Goal: Information Seeking & Learning: Learn about a topic

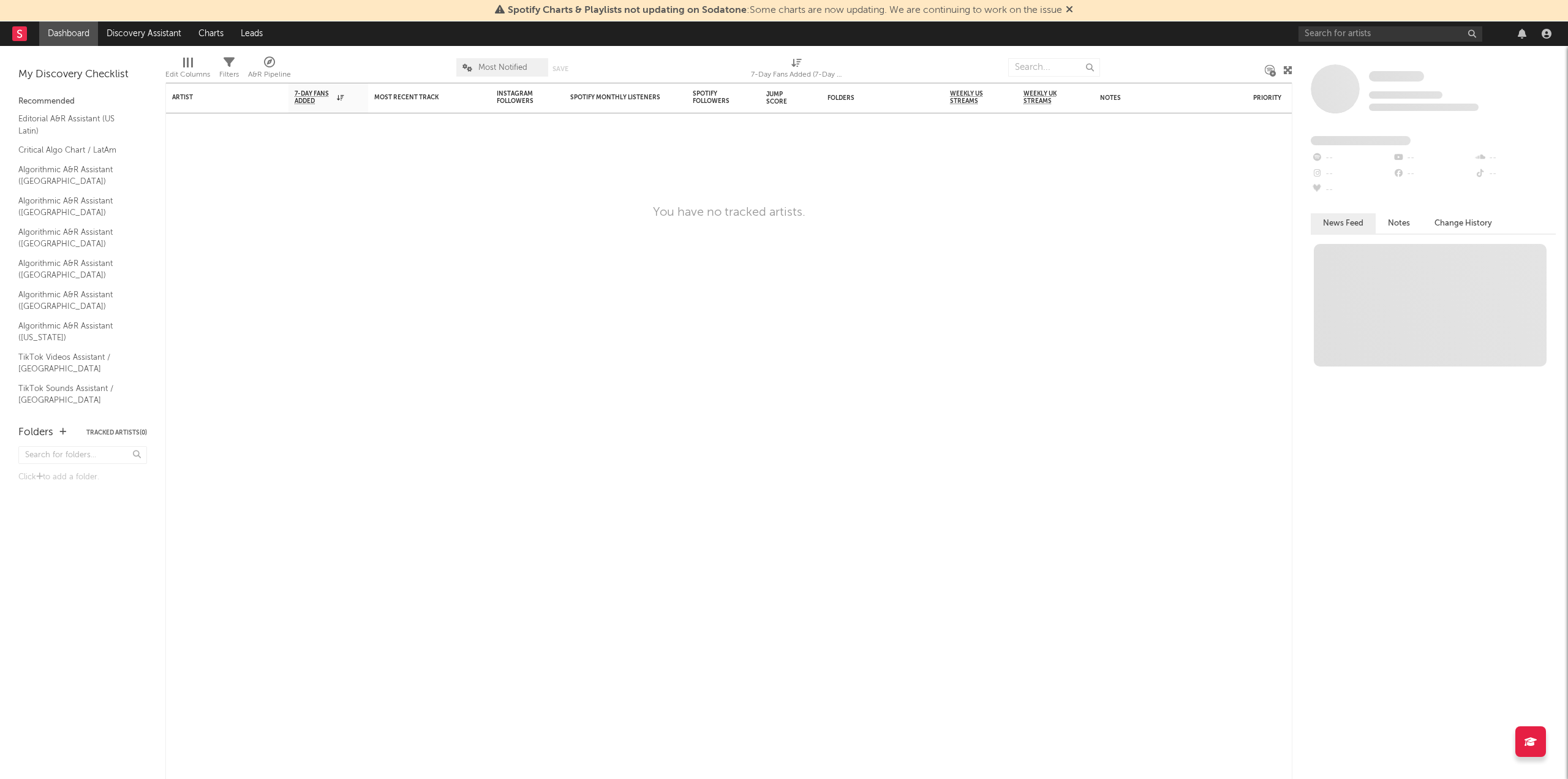
click at [1070, 6] on icon at bounding box center [1069, 9] width 7 height 10
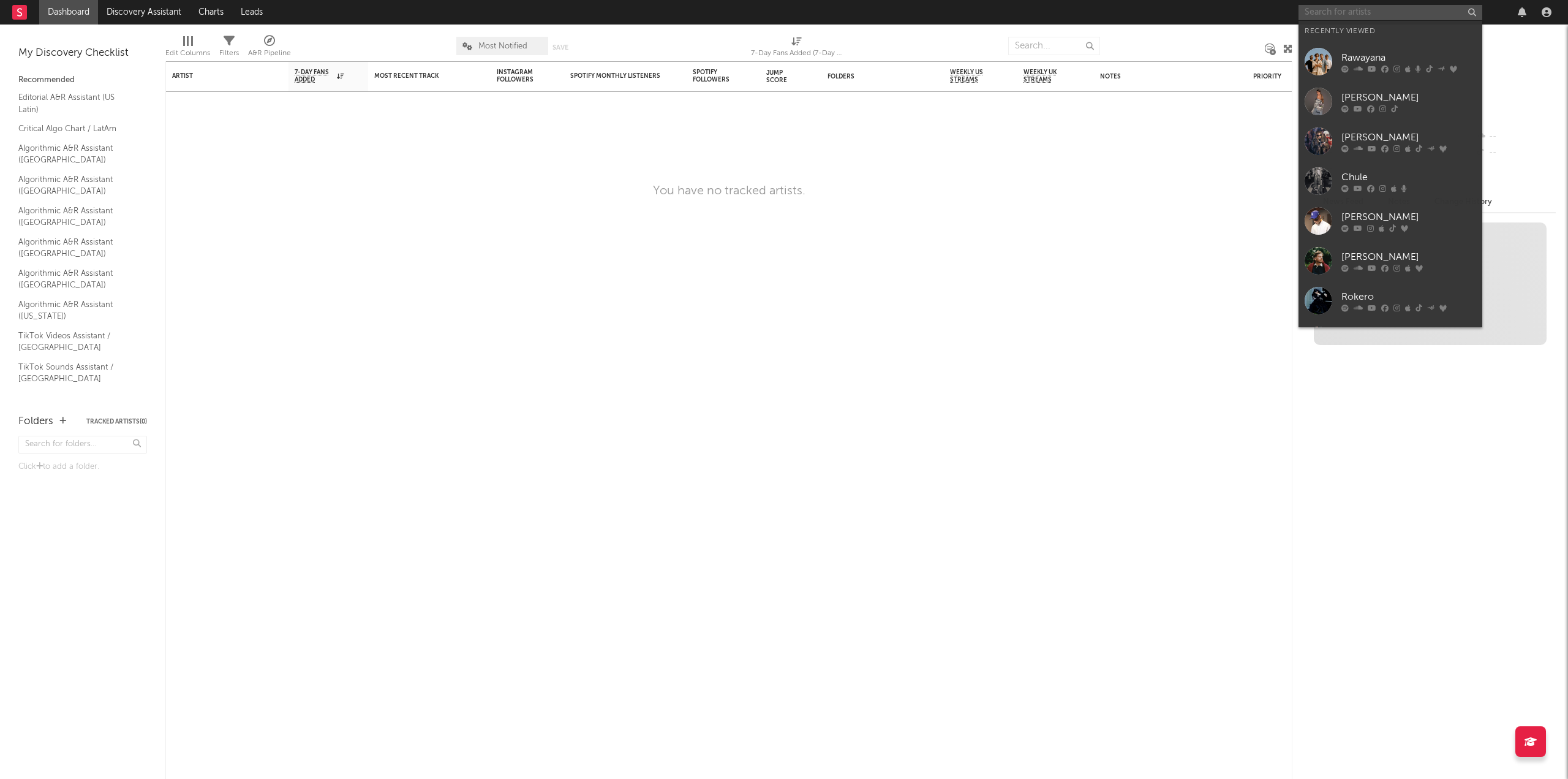
click at [1345, 5] on input "text" at bounding box center [1390, 13] width 184 height 16
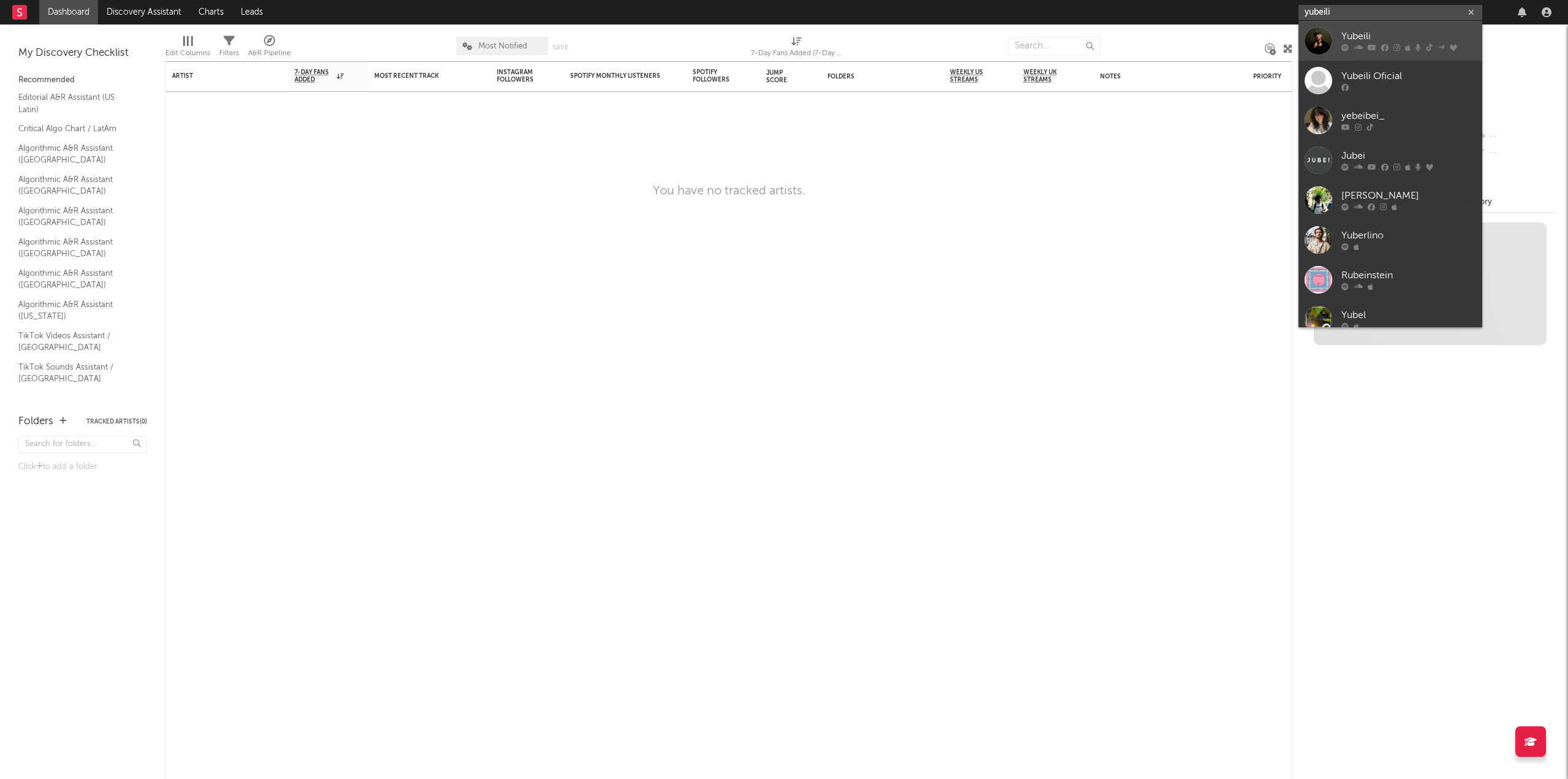
type input "yubeili"
click at [1356, 38] on div "Yubeili" at bounding box center [1409, 37] width 134 height 15
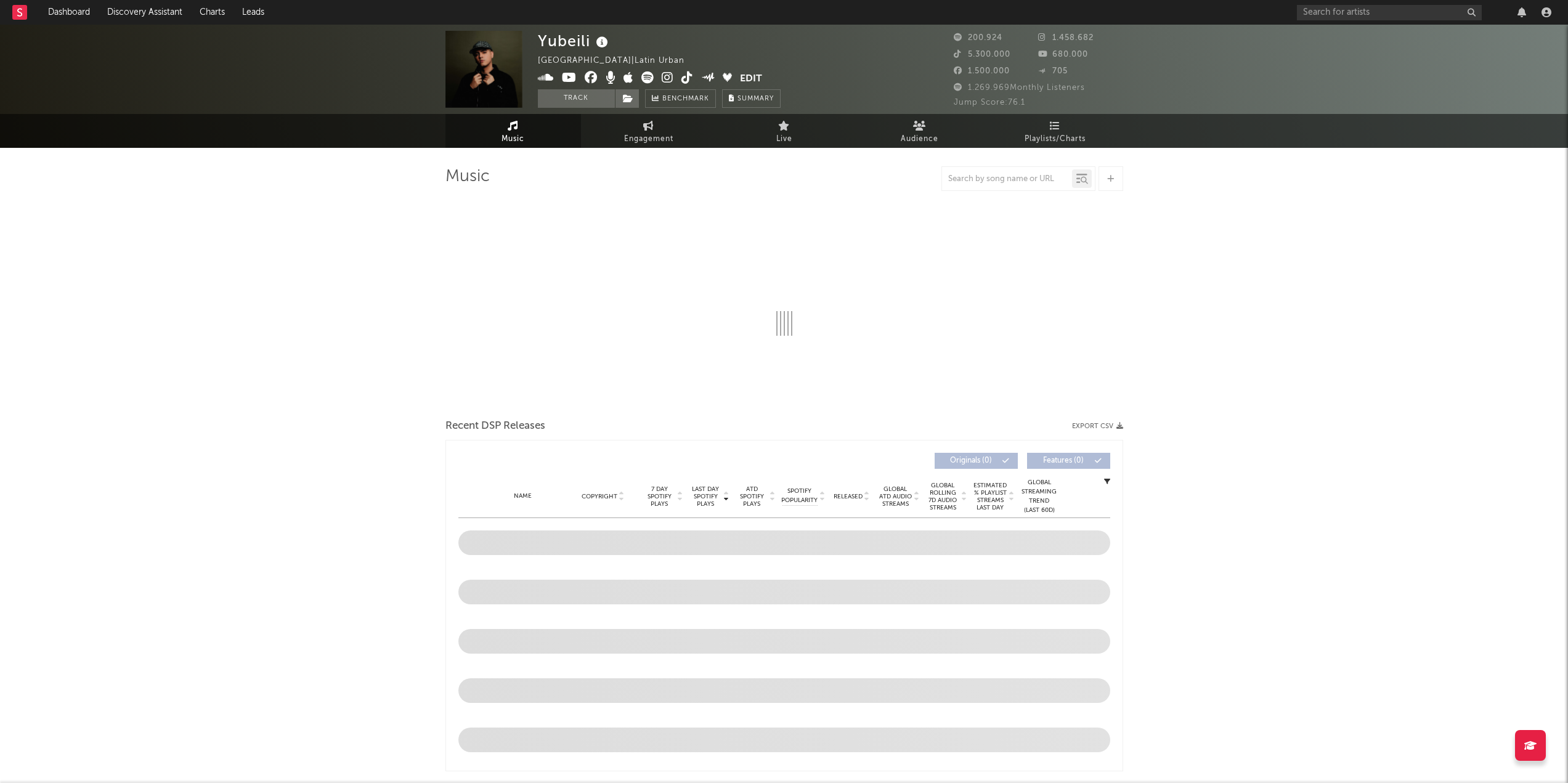
select select "6m"
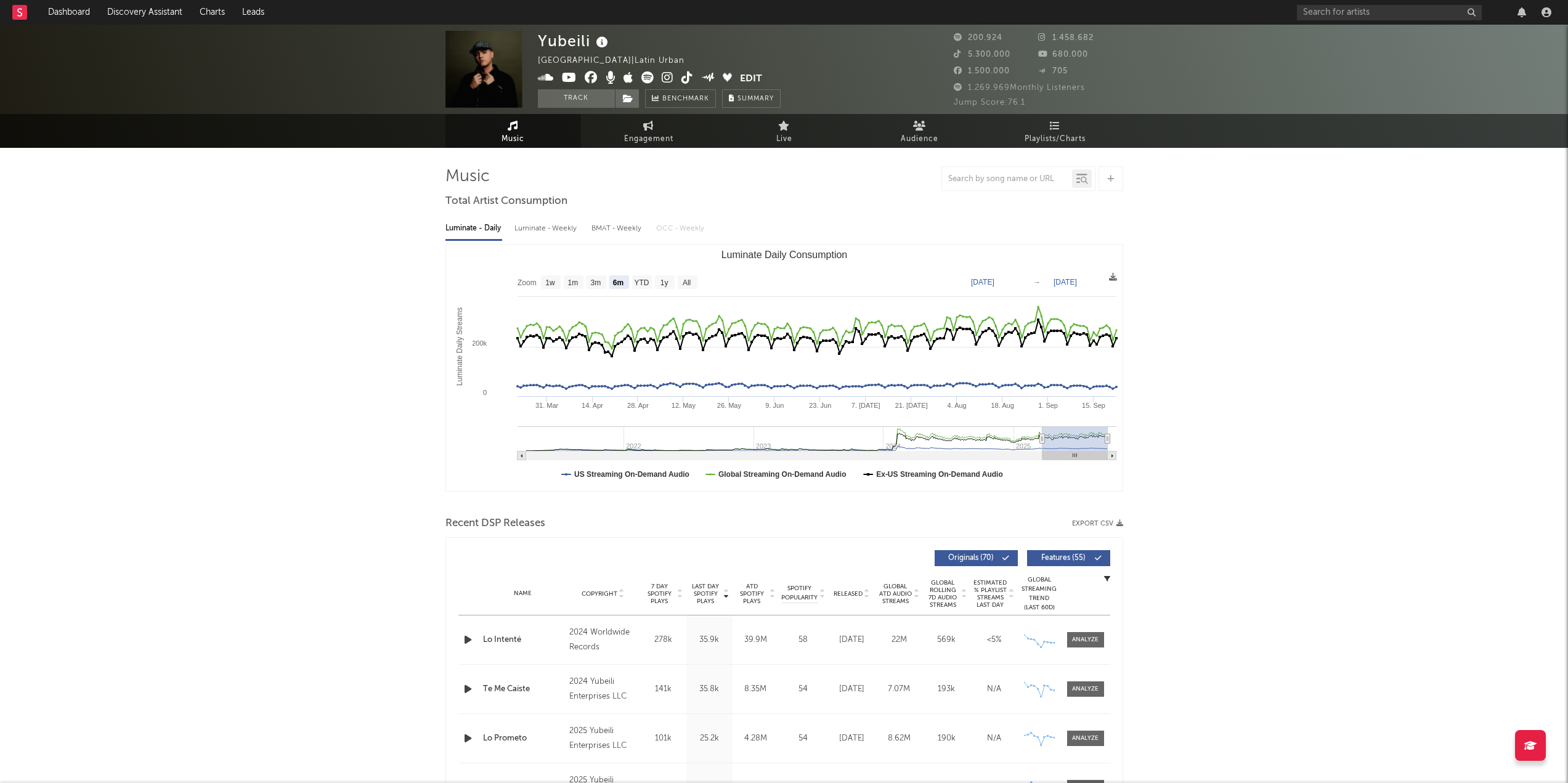
click at [891, 501] on div at bounding box center [784, 504] width 678 height 19
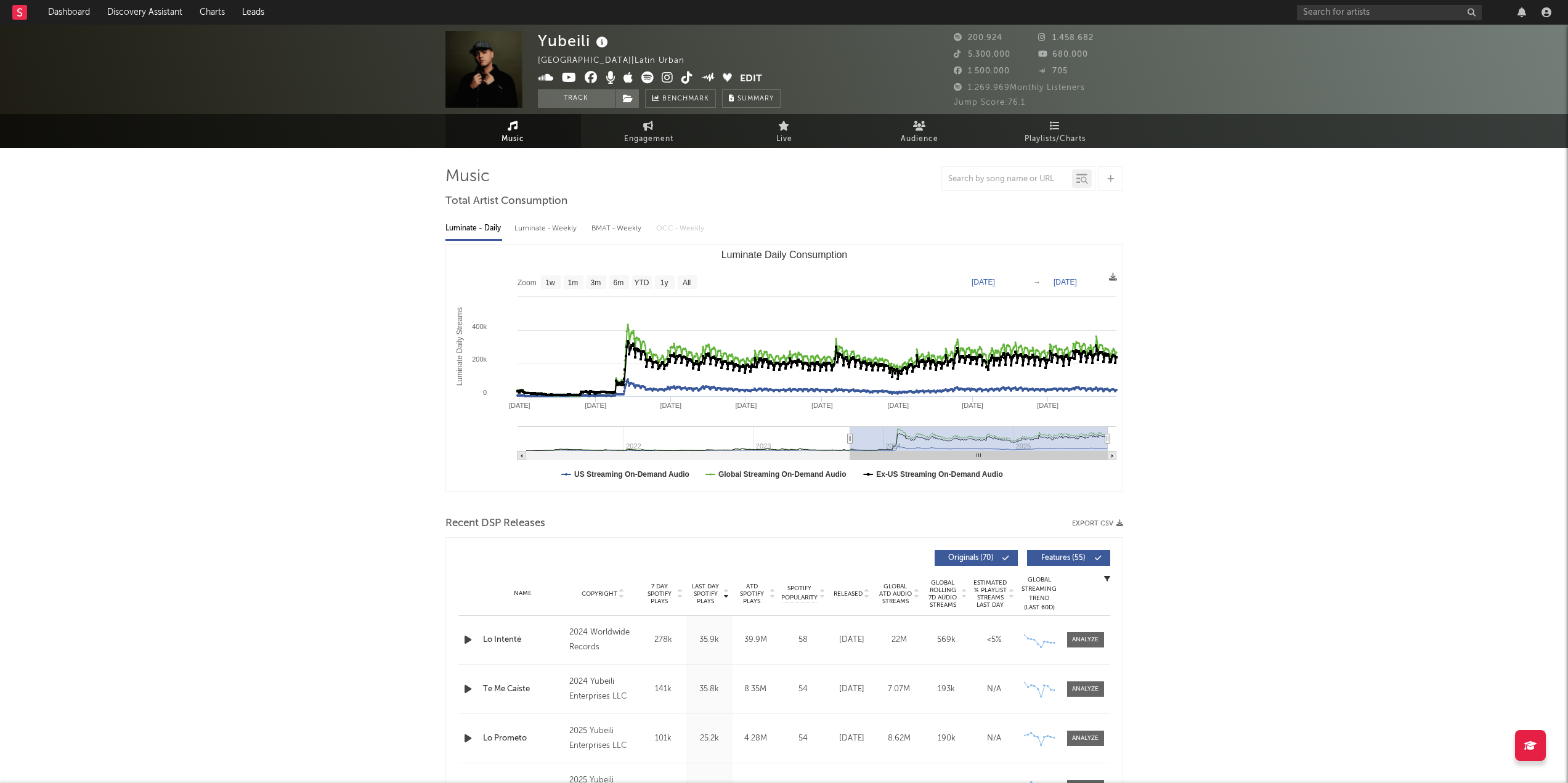
drag, startPoint x: 1041, startPoint y: 439, endPoint x: 849, endPoint y: 439, distance: 192.0
click at [849, 439] on icon "Luminate Daily Consumption" at bounding box center [849, 439] width 5 height 9
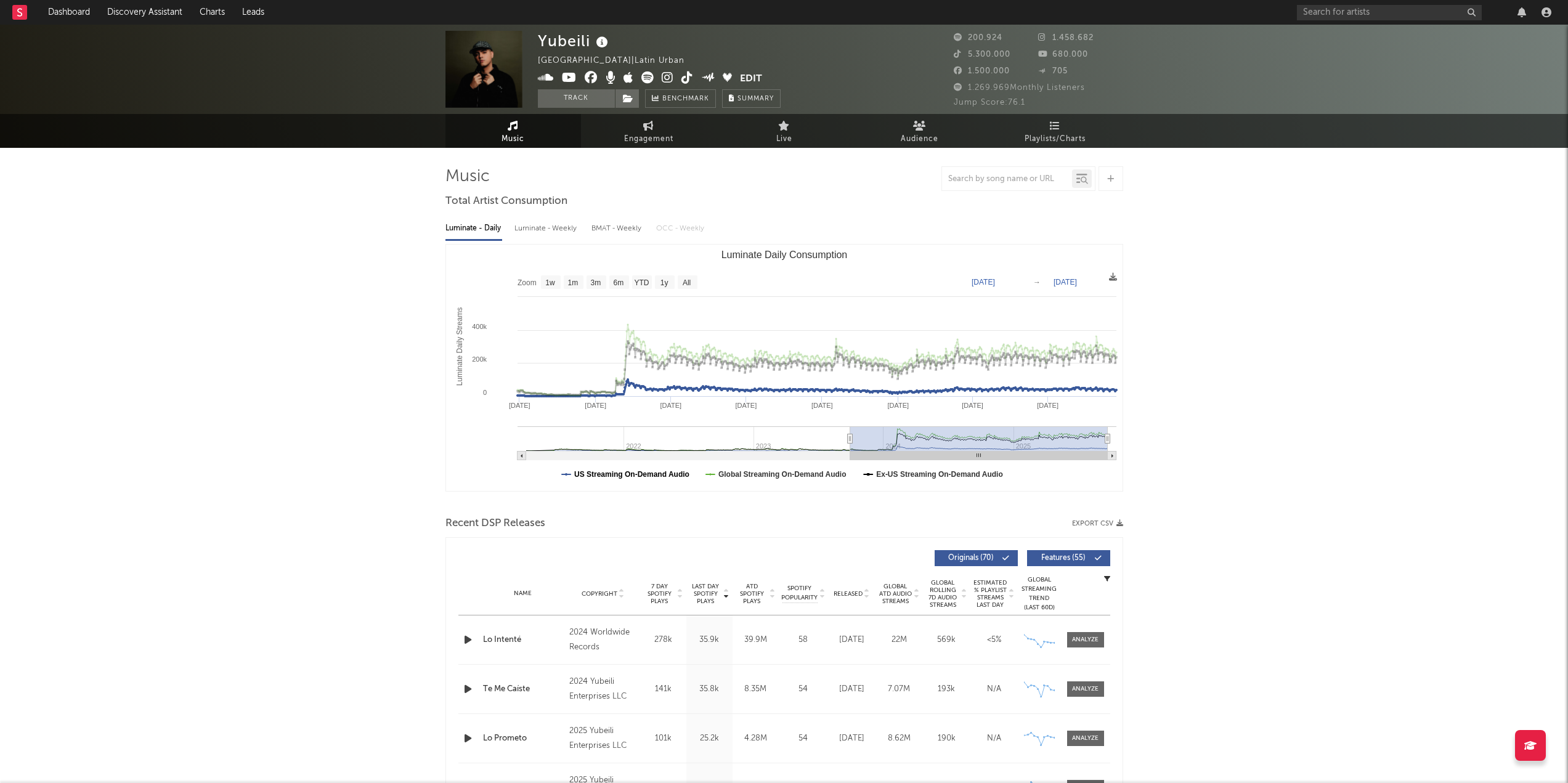
click at [663, 476] on text "US Streaming On-Demand Audio" at bounding box center [631, 474] width 116 height 9
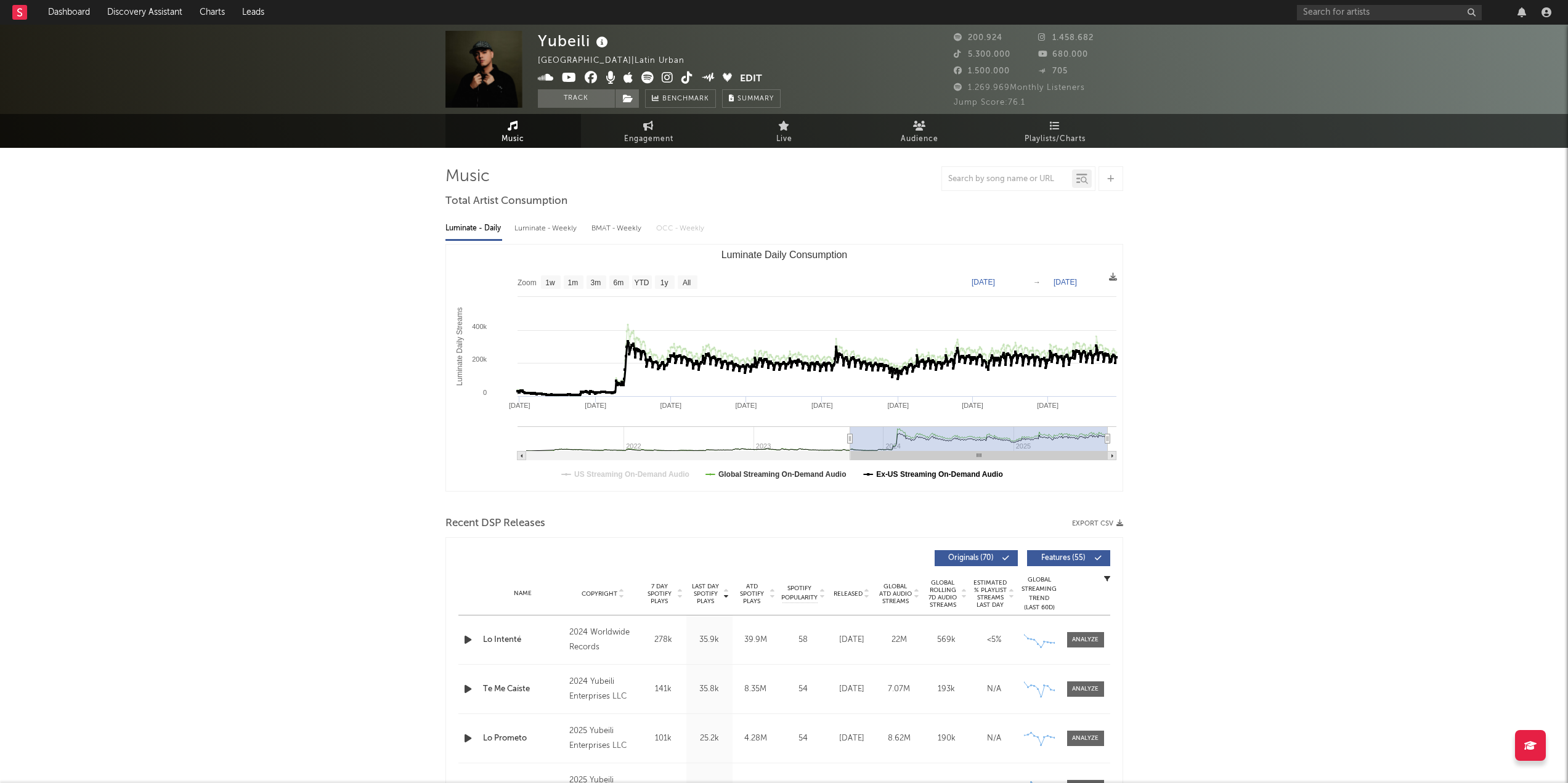
click at [926, 475] on text "Ex-US Streaming On-Demand Audio" at bounding box center [939, 474] width 127 height 9
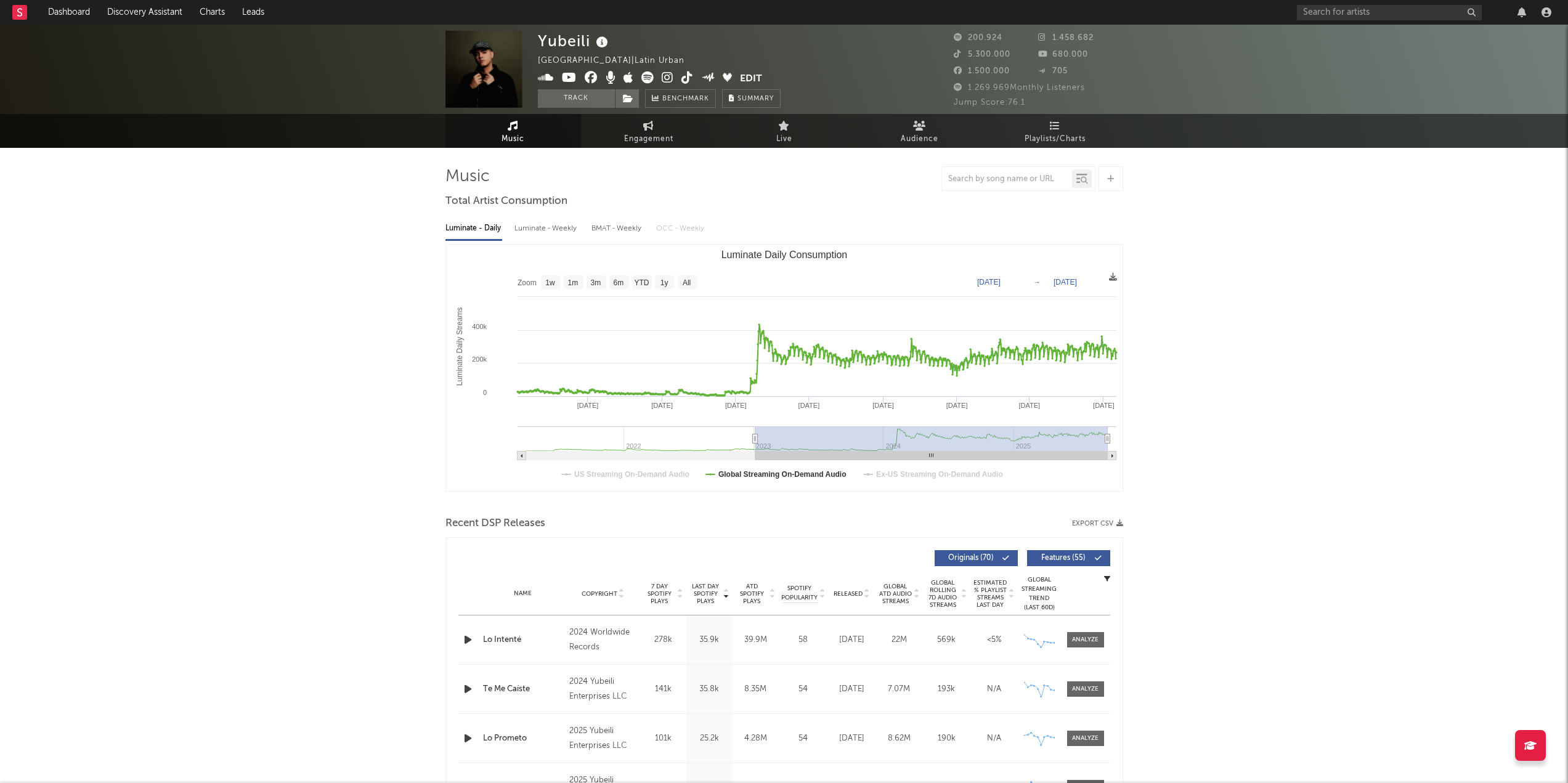
type input "[DATE]"
drag, startPoint x: 850, startPoint y: 439, endPoint x: 755, endPoint y: 437, distance: 95.0
click at [755, 437] on icon "Luminate Daily Consumption" at bounding box center [755, 439] width 5 height 9
